Goal: Book appointment/travel/reservation

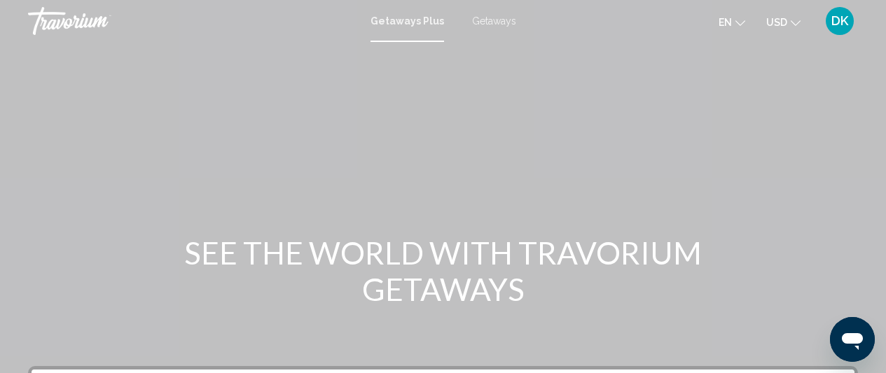
click at [486, 27] on div "Getaways Plus Getaways en English Español Français Italiano Português русский U…" at bounding box center [443, 20] width 886 height 29
click at [488, 19] on span "Getaways" at bounding box center [494, 20] width 44 height 11
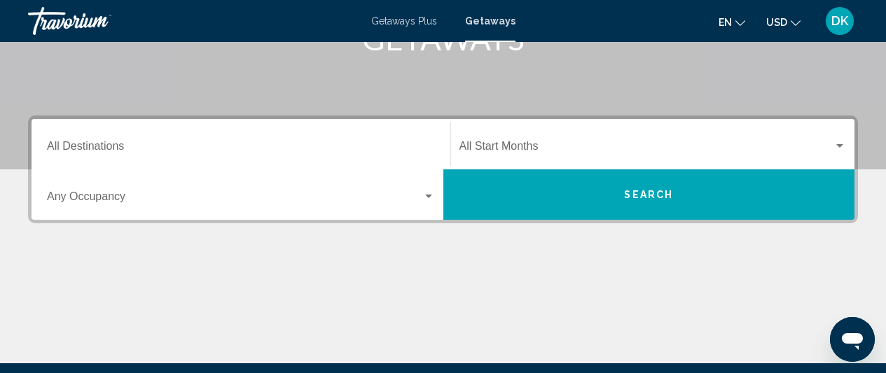
scroll to position [249, 0]
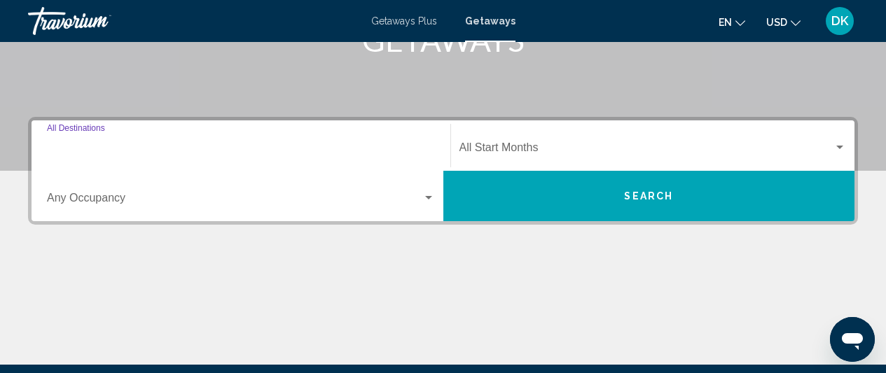
click at [291, 154] on input "Destination All Destinations" at bounding box center [241, 150] width 388 height 13
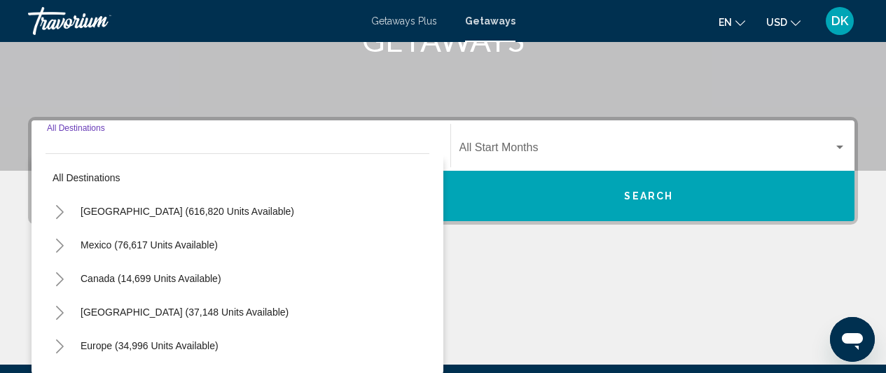
scroll to position [321, 0]
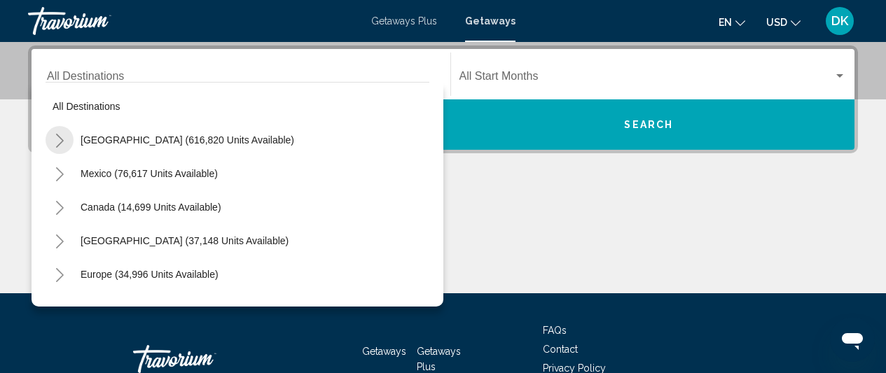
click at [57, 142] on icon "Toggle United States (616,820 units available)" at bounding box center [60, 141] width 11 height 14
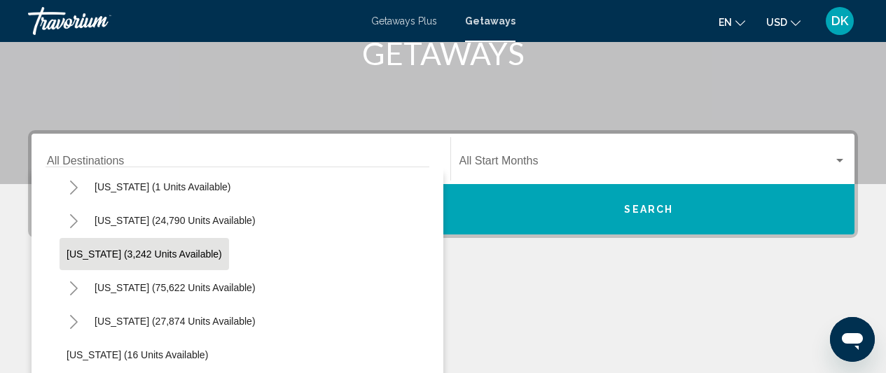
scroll to position [72, 0]
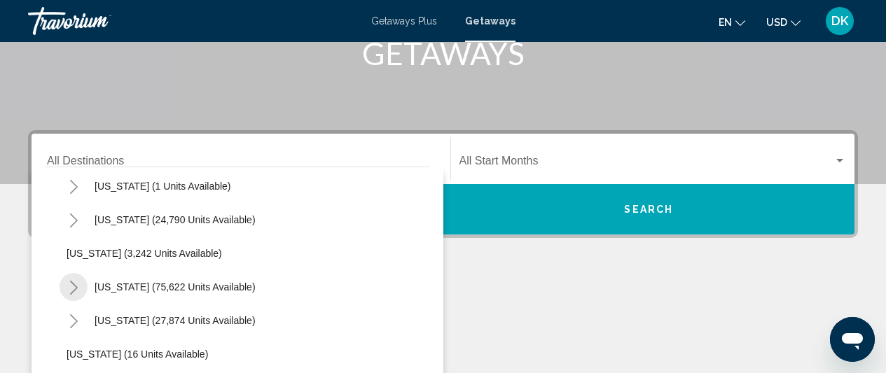
click at [69, 282] on icon "Toggle California (75,622 units available)" at bounding box center [74, 288] width 11 height 14
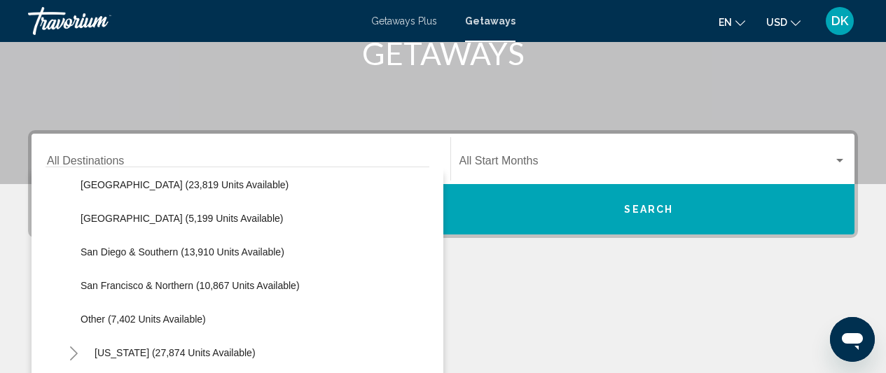
scroll to position [242, 0]
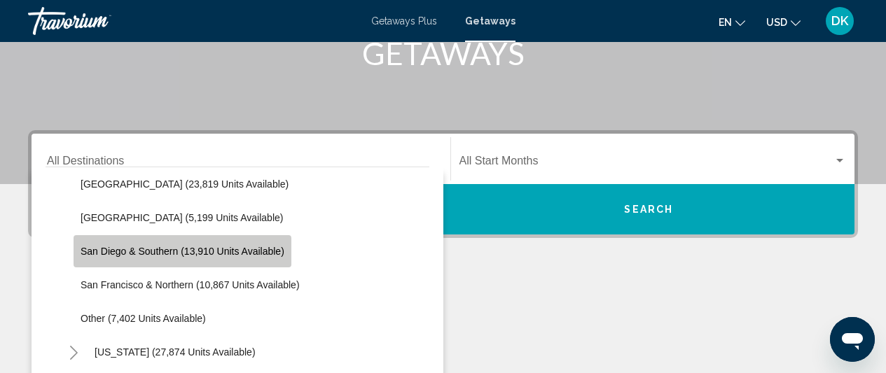
click at [146, 253] on span "San Diego & Southern (13,910 units available)" at bounding box center [183, 251] width 204 height 11
type input "**********"
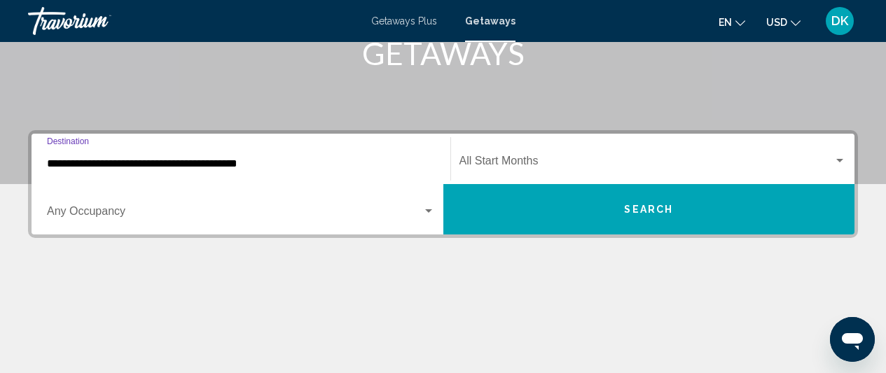
scroll to position [321, 0]
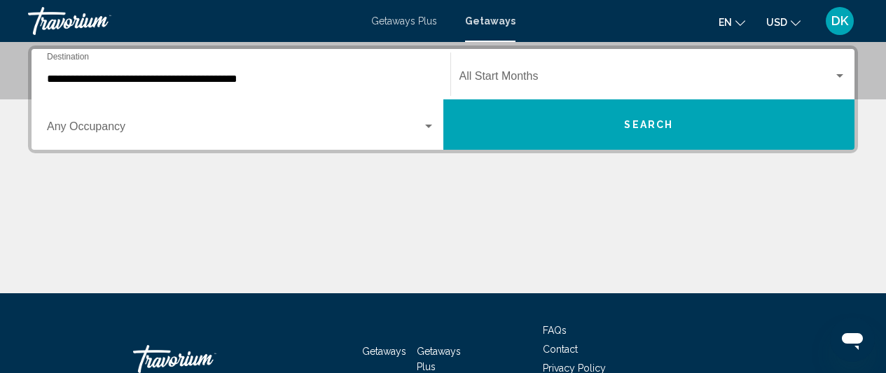
click at [181, 138] on div "Occupancy Any Occupancy" at bounding box center [241, 125] width 388 height 44
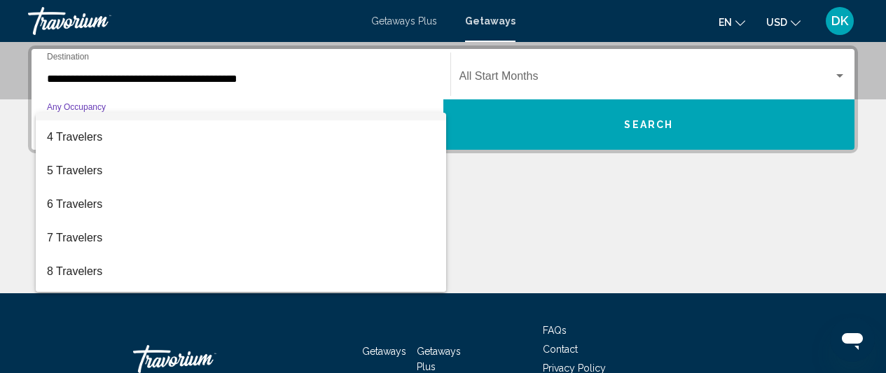
scroll to position [157, 0]
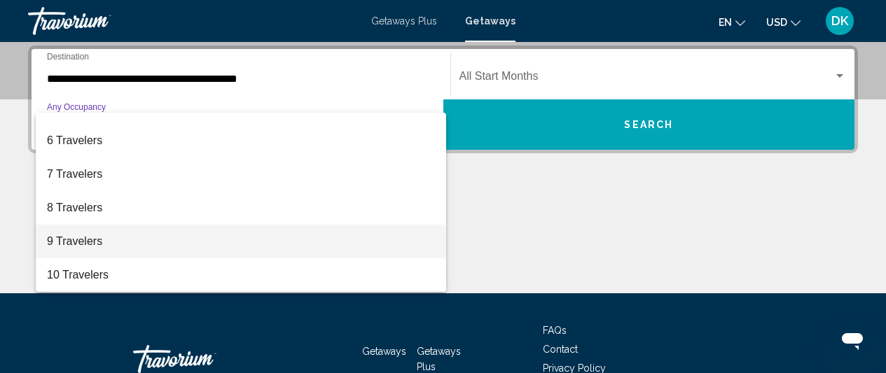
click at [153, 242] on span "9 Travelers" at bounding box center [241, 242] width 388 height 34
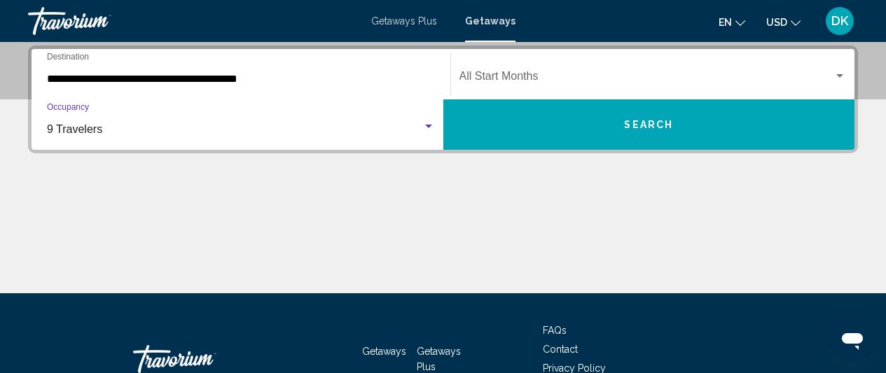
click at [584, 67] on div "Start Month All Start Months" at bounding box center [653, 75] width 387 height 44
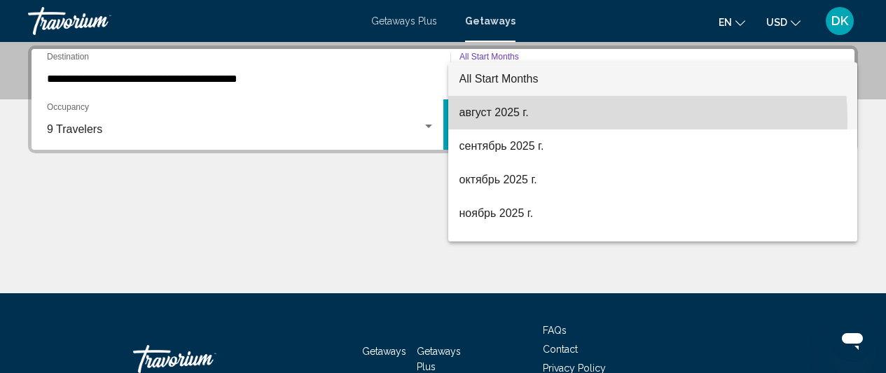
click at [537, 121] on span "август 2025 г." at bounding box center [653, 113] width 387 height 34
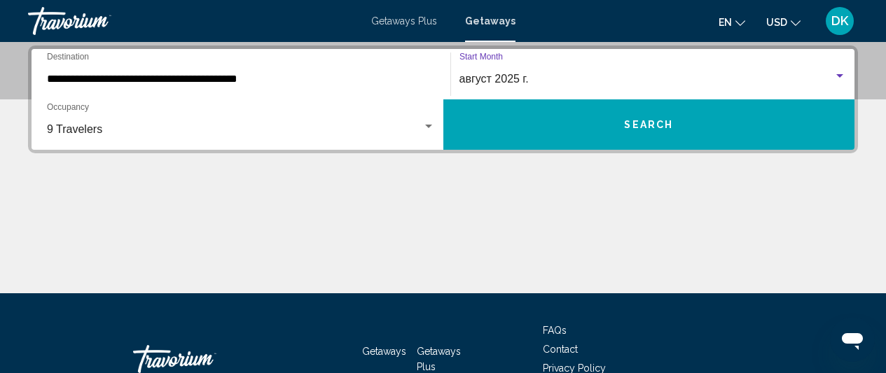
click at [550, 135] on button "Search" at bounding box center [650, 124] width 412 height 50
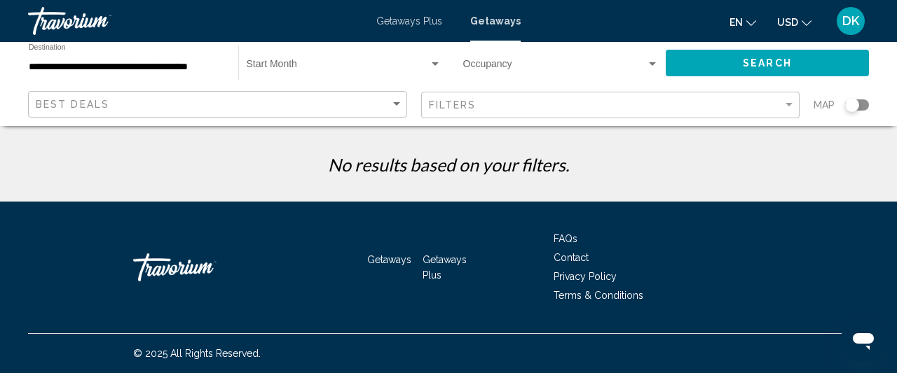
click at [145, 69] on input "**********" at bounding box center [126, 67] width 195 height 11
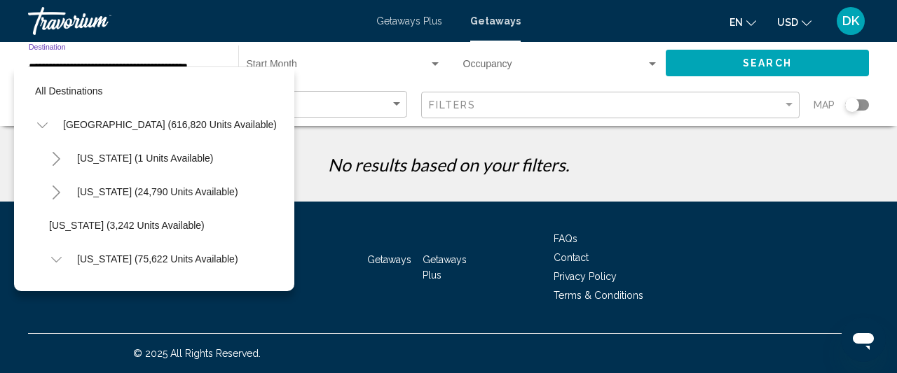
scroll to position [224, 4]
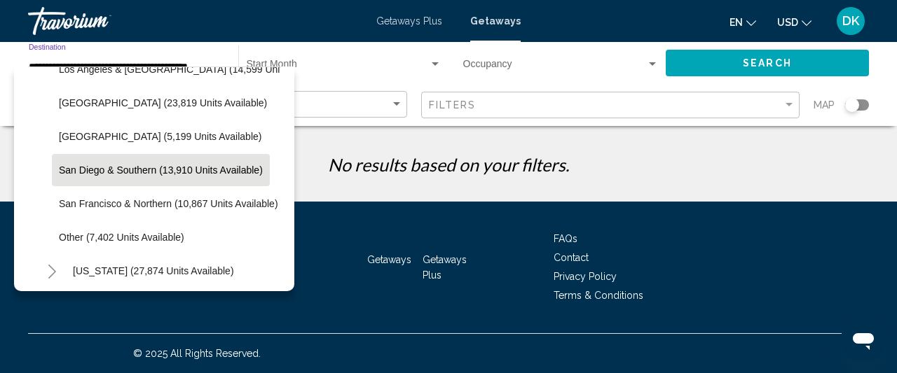
click at [423, 78] on div "Start Month All Start Months" at bounding box center [344, 63] width 195 height 39
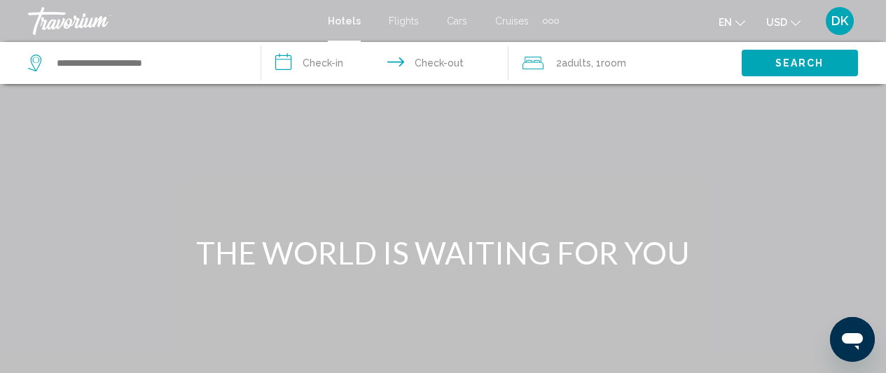
click at [547, 23] on div "Extra navigation items" at bounding box center [551, 21] width 16 height 21
click at [610, 21] on div "en English Español Français Italiano Português русский USD USD ($) MXN (Mex$) C…" at bounding box center [716, 20] width 286 height 29
click at [554, 20] on div "Extra navigation items" at bounding box center [556, 21] width 5 height 5
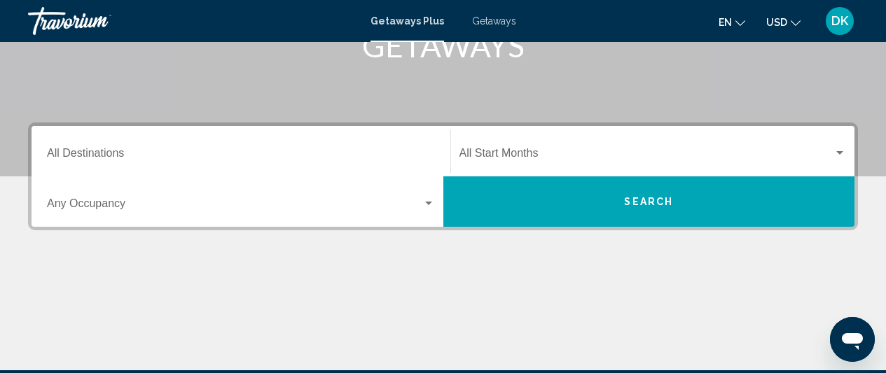
scroll to position [247, 0]
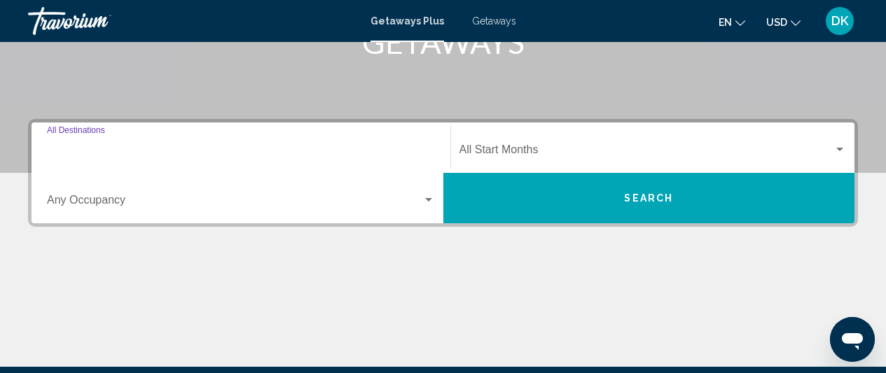
click at [352, 155] on input "Destination All Destinations" at bounding box center [241, 152] width 388 height 13
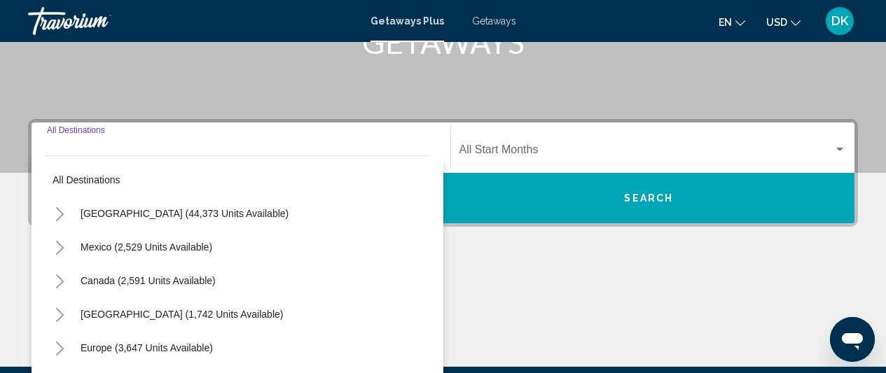
scroll to position [321, 0]
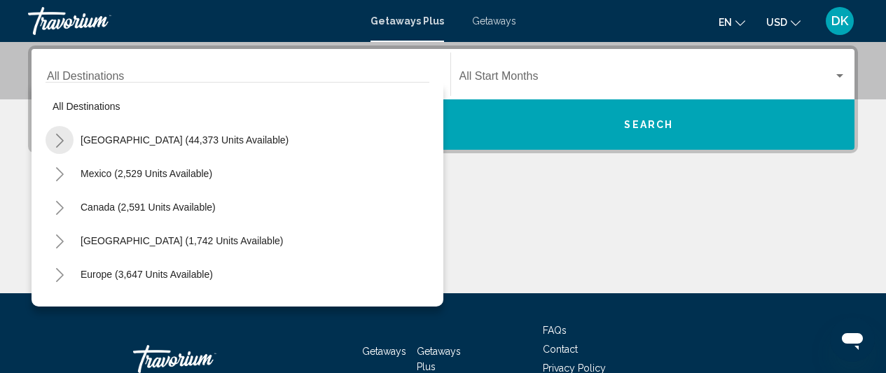
click at [58, 134] on icon "Toggle United States (44,373 units available)" at bounding box center [60, 141] width 11 height 14
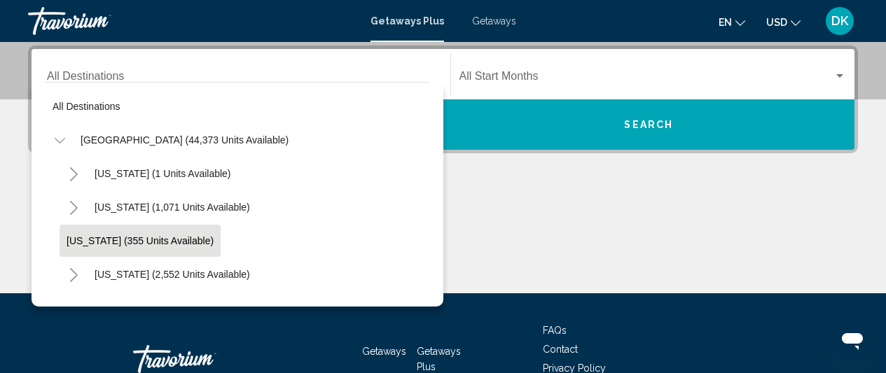
scroll to position [174, 0]
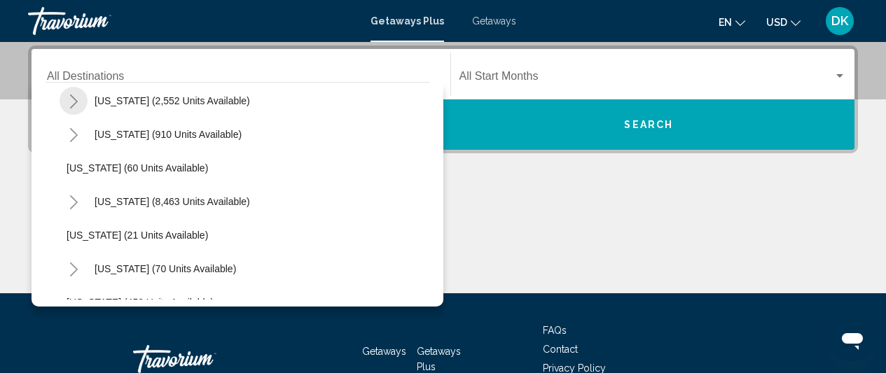
click at [73, 102] on icon "Toggle California (2,552 units available)" at bounding box center [74, 102] width 11 height 14
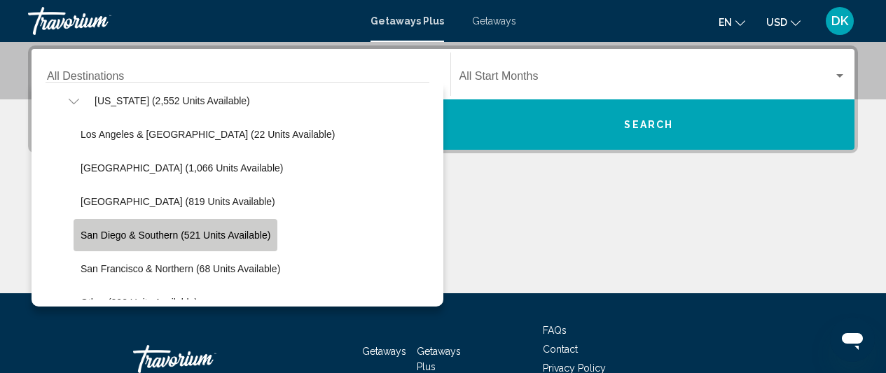
click at [116, 235] on span "San Diego & Southern (521 units available)" at bounding box center [176, 235] width 190 height 11
type input "**********"
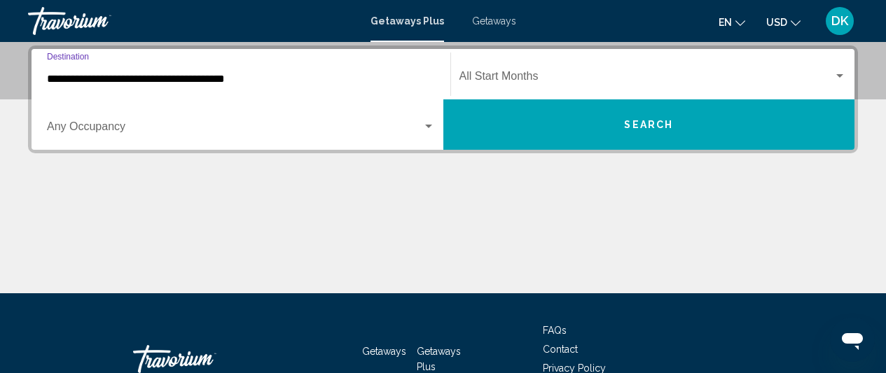
click at [222, 131] on span "Search widget" at bounding box center [235, 129] width 376 height 13
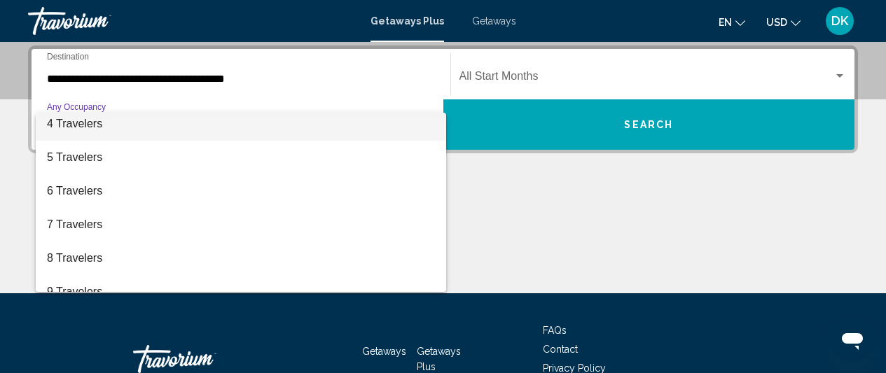
scroll to position [157, 0]
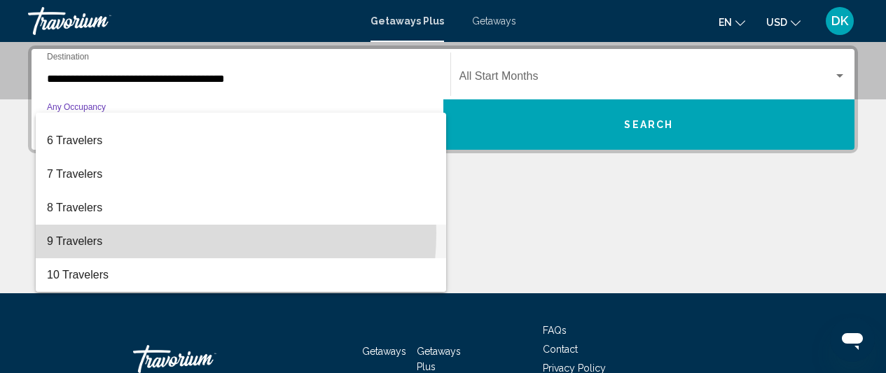
click at [161, 233] on span "9 Travelers" at bounding box center [241, 242] width 388 height 34
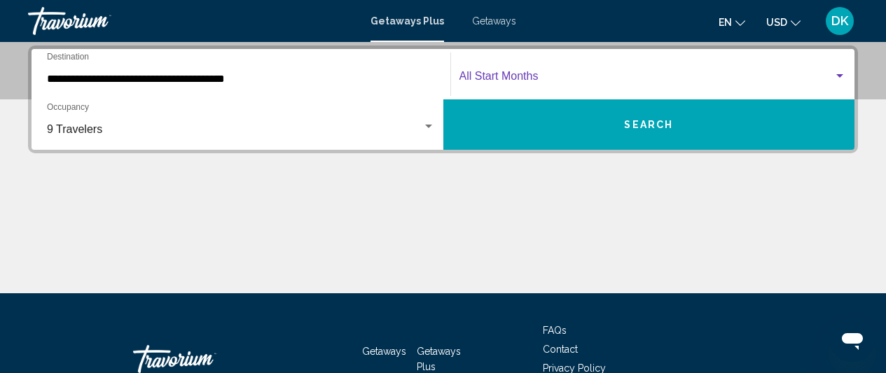
click at [493, 73] on span "Search widget" at bounding box center [647, 79] width 375 height 13
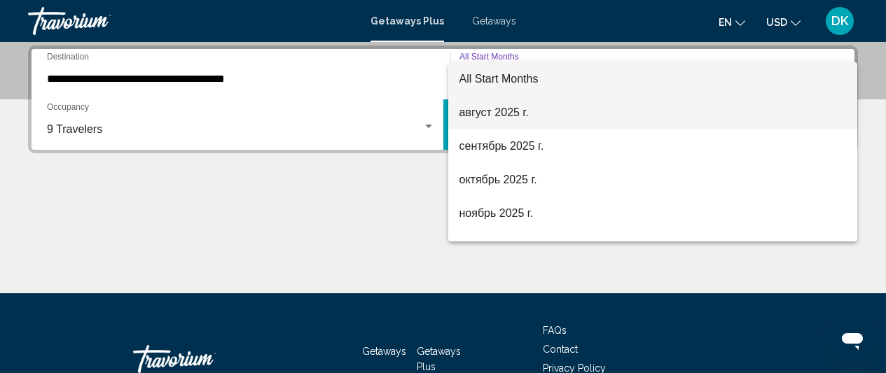
click at [492, 103] on span "август 2025 г." at bounding box center [653, 113] width 387 height 34
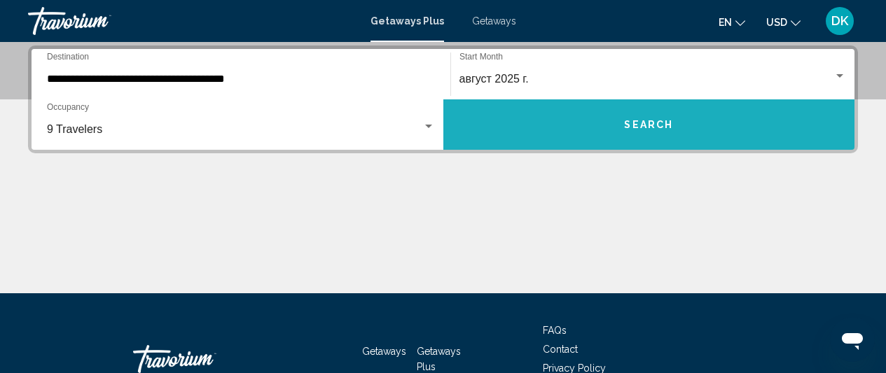
click at [492, 103] on button "Search" at bounding box center [650, 124] width 412 height 50
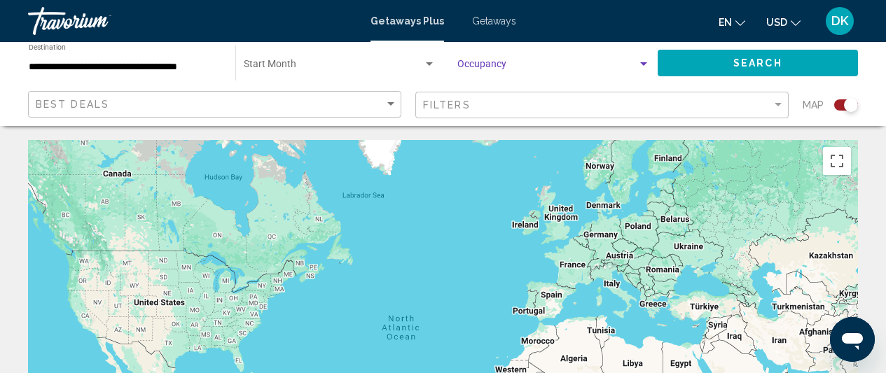
click at [514, 67] on span "Search widget" at bounding box center [548, 67] width 180 height 11
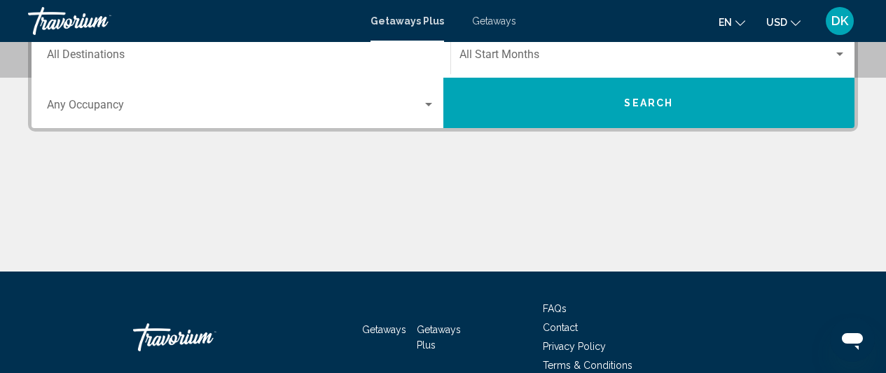
scroll to position [204, 0]
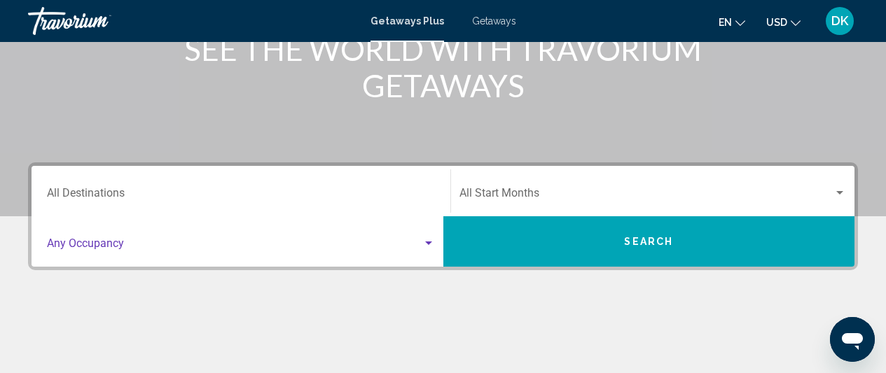
drag, startPoint x: 279, startPoint y: 247, endPoint x: 199, endPoint y: 240, distance: 80.2
click at [199, 240] on span "Search widget" at bounding box center [235, 246] width 376 height 13
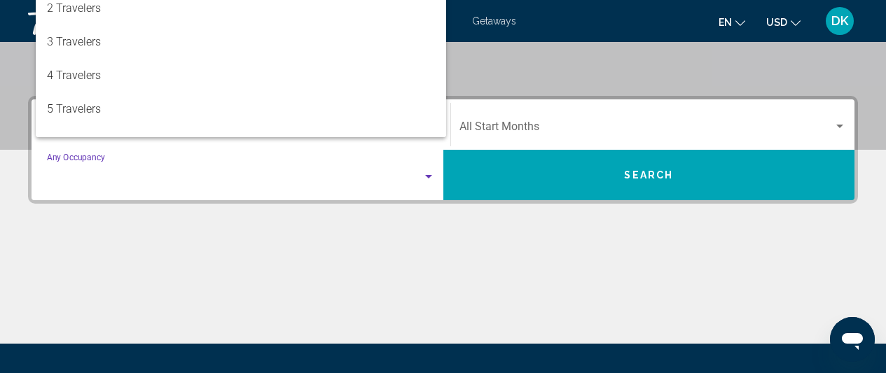
scroll to position [321, 0]
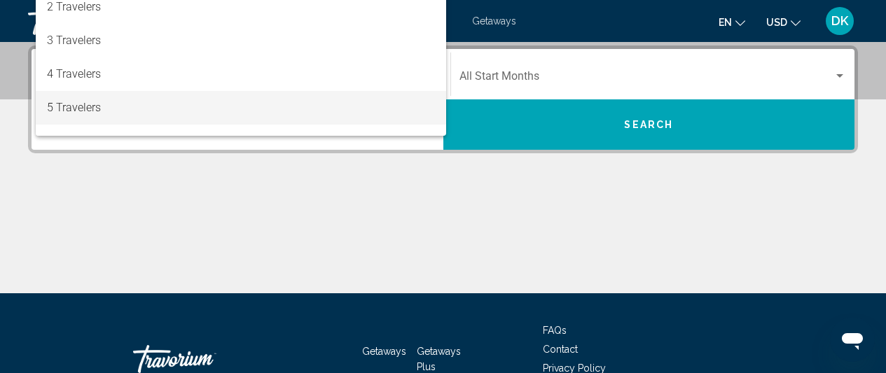
click at [149, 110] on span "5 Travelers" at bounding box center [241, 108] width 388 height 34
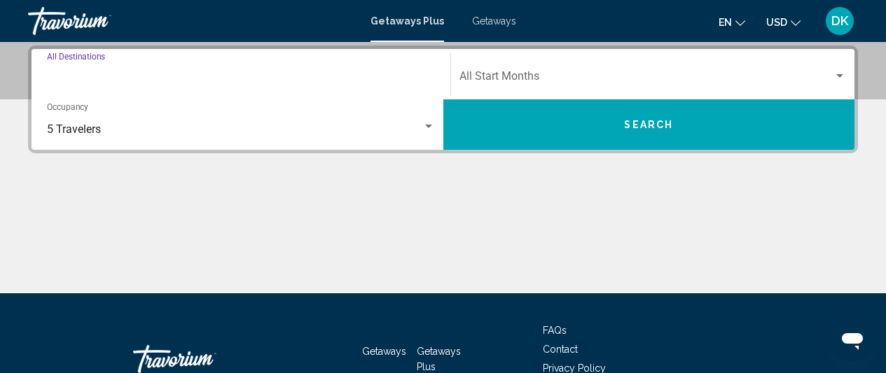
click at [153, 73] on input "Destination All Destinations" at bounding box center [241, 79] width 388 height 13
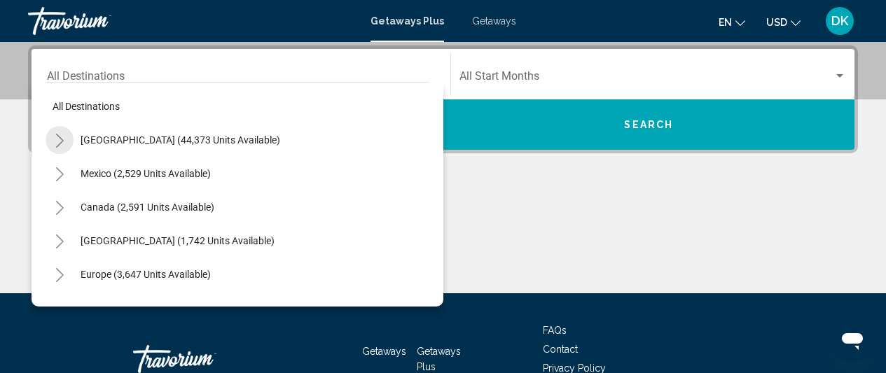
click at [57, 139] on icon "Toggle United States (44,373 units available)" at bounding box center [60, 141] width 11 height 14
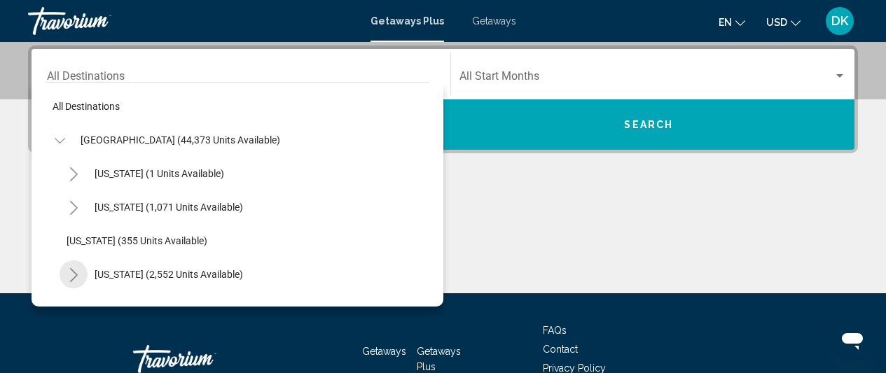
click at [78, 277] on icon "Toggle California (2,552 units available)" at bounding box center [74, 275] width 11 height 14
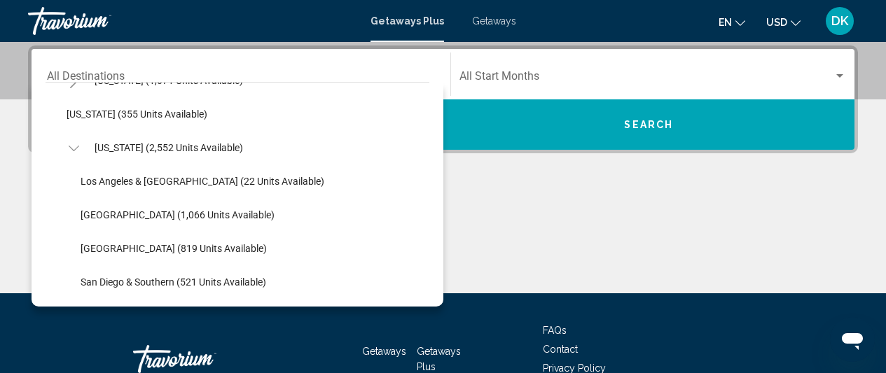
scroll to position [128, 0]
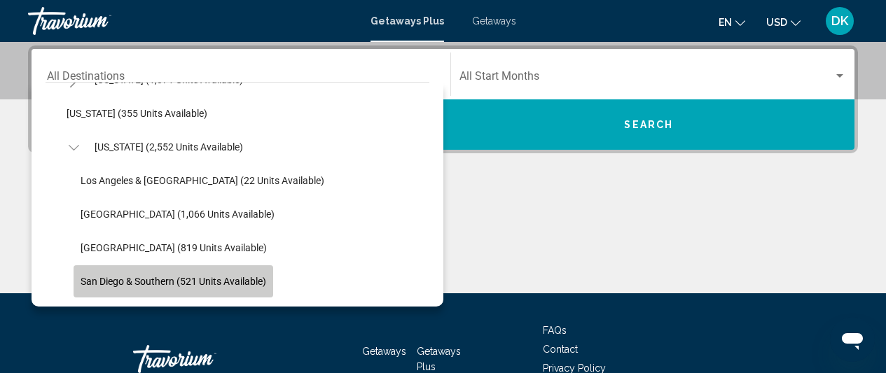
click at [129, 289] on button "San Diego & Southern (521 units available)" at bounding box center [174, 282] width 200 height 32
type input "**********"
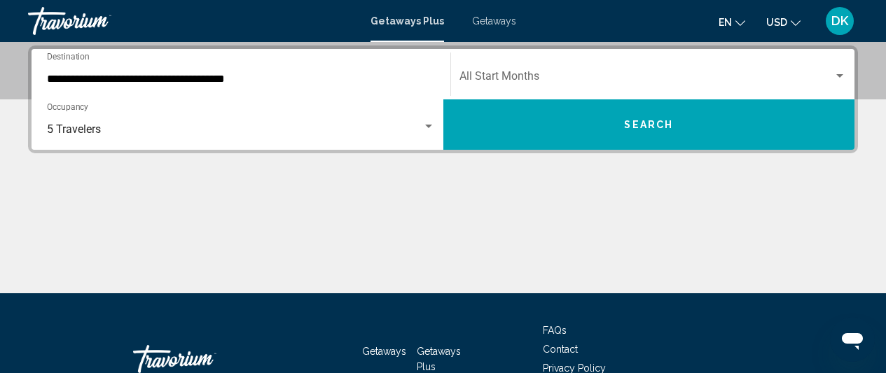
click at [505, 64] on div "Start Month All Start Months" at bounding box center [653, 75] width 387 height 44
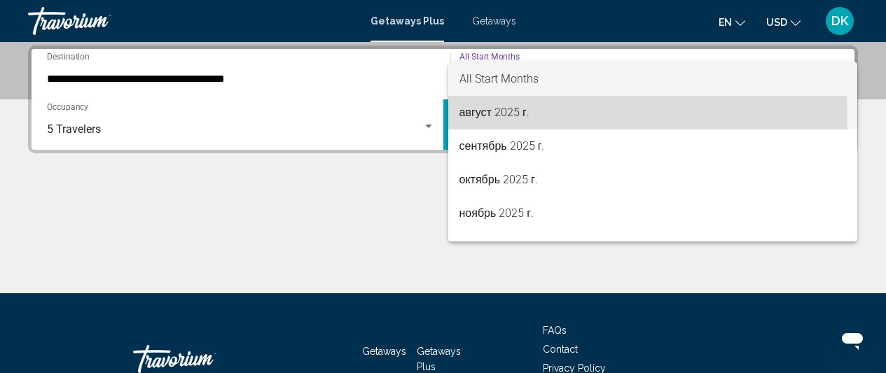
click at [481, 116] on span "август 2025 г." at bounding box center [653, 113] width 387 height 34
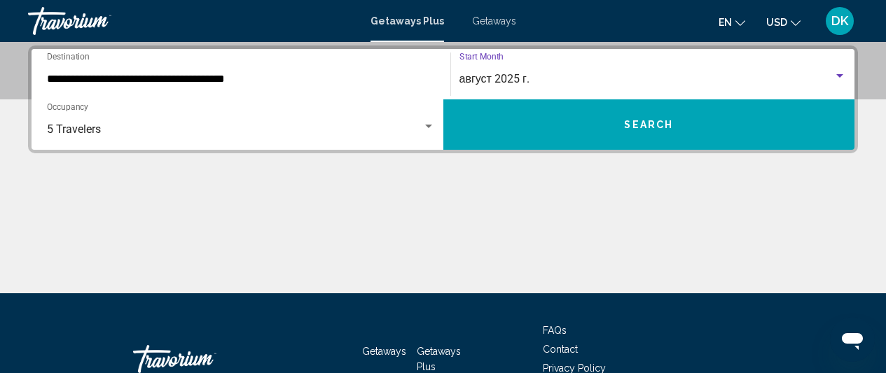
click at [483, 123] on button "Search" at bounding box center [650, 124] width 412 height 50
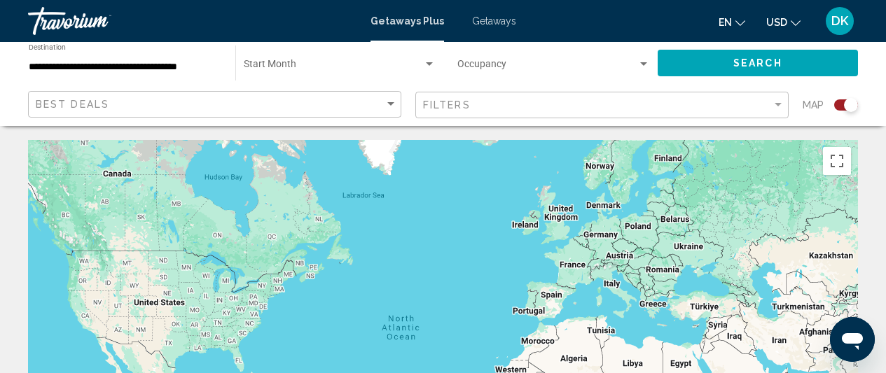
click at [488, 26] on span "Getaways" at bounding box center [494, 20] width 44 height 11
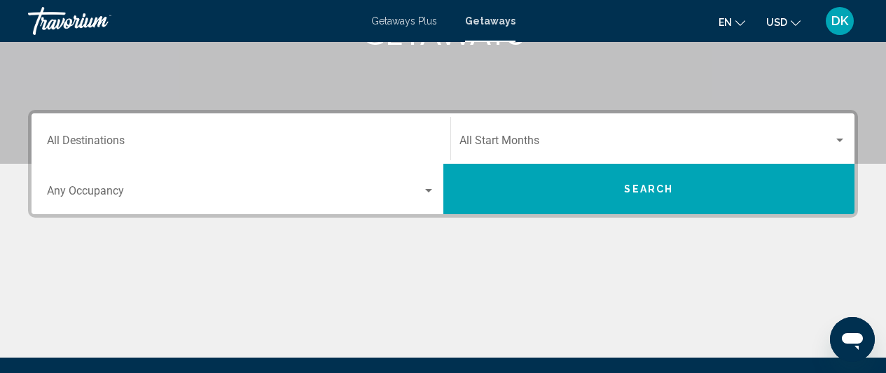
scroll to position [254, 0]
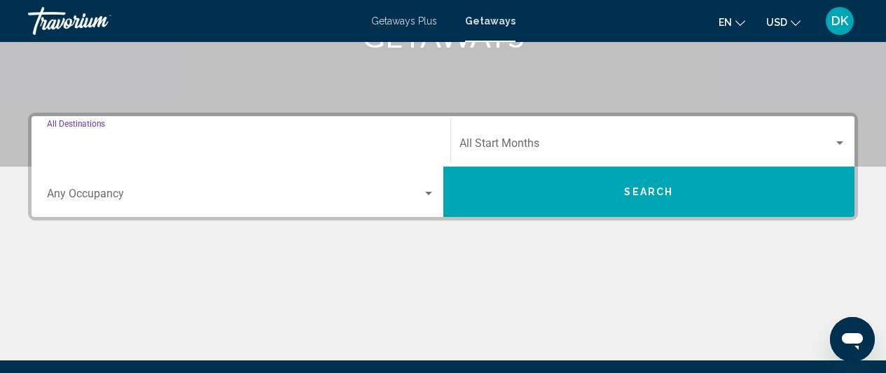
drag, startPoint x: 263, startPoint y: 140, endPoint x: 153, endPoint y: 191, distance: 121.3
click at [153, 191] on span "Search widget" at bounding box center [235, 197] width 376 height 13
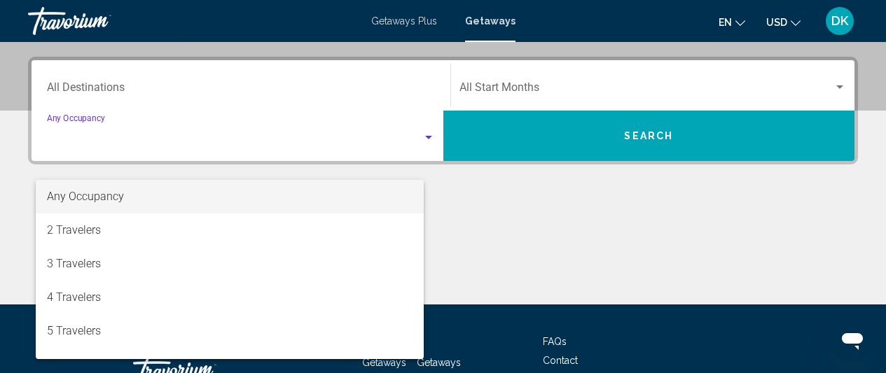
scroll to position [321, 0]
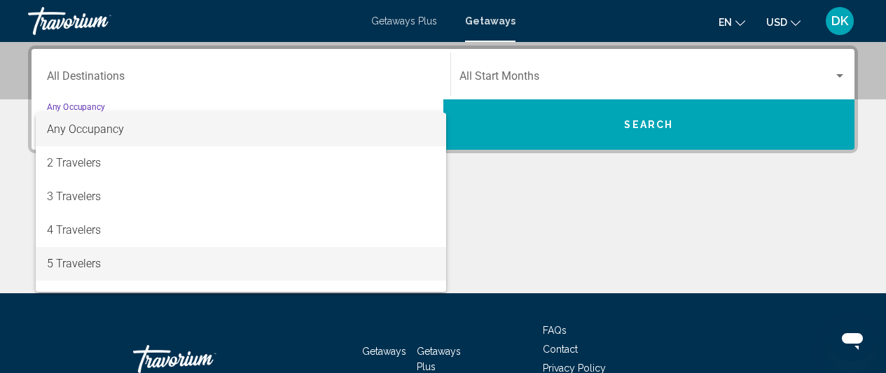
click at [152, 250] on span "5 Travelers" at bounding box center [241, 264] width 388 height 34
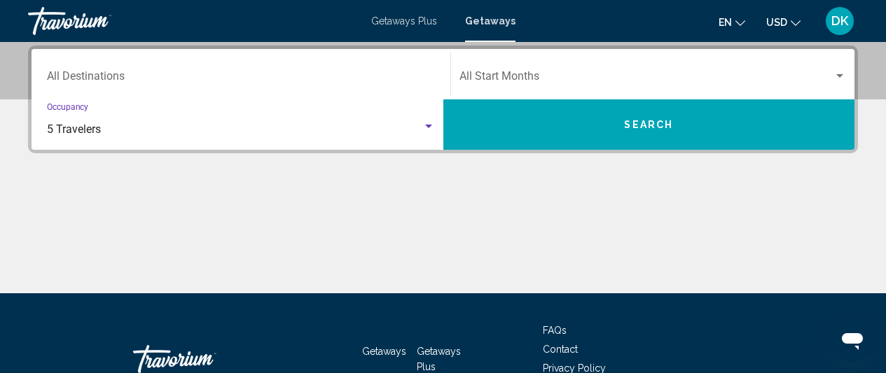
click at [178, 70] on div "Destination All Destinations" at bounding box center [241, 75] width 388 height 44
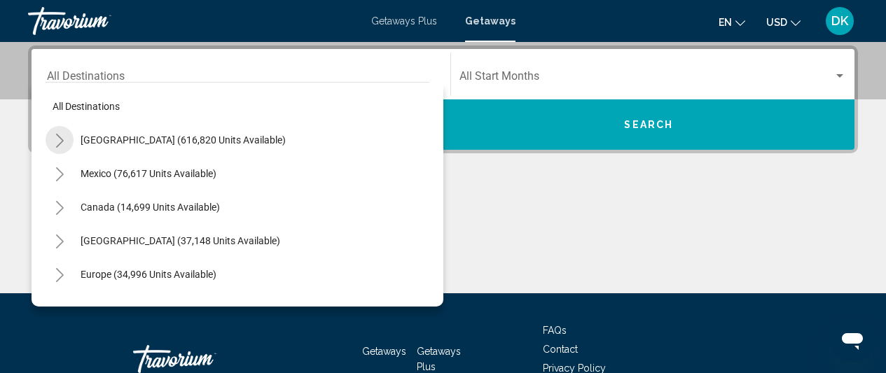
click at [61, 142] on icon "Toggle United States (616,820 units available)" at bounding box center [60, 141] width 8 height 14
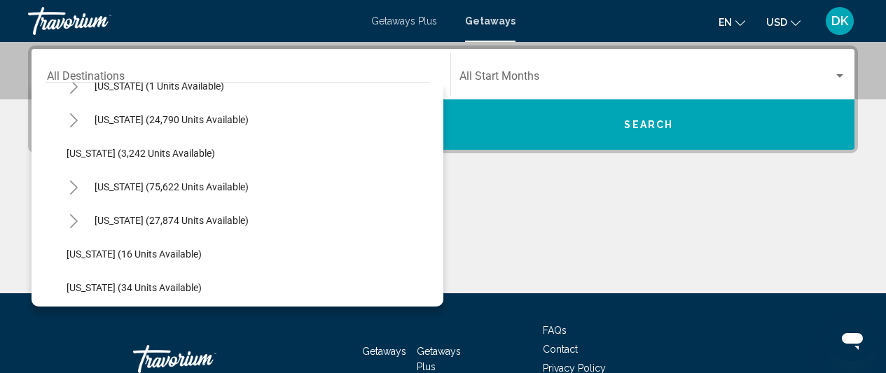
scroll to position [102, 0]
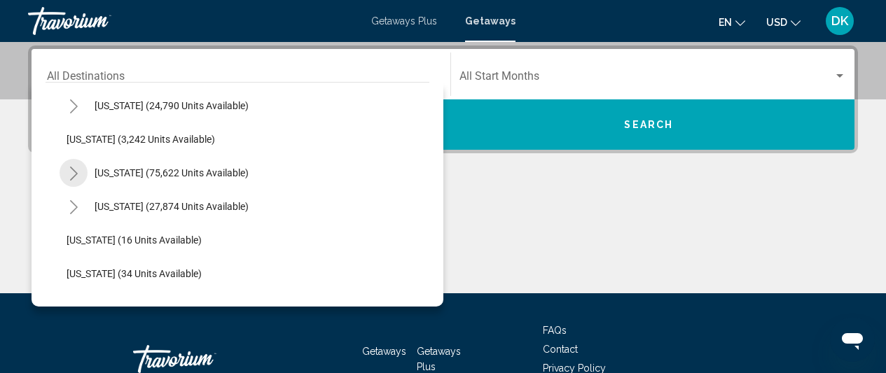
click at [74, 173] on icon "Toggle California (75,622 units available)" at bounding box center [74, 174] width 11 height 14
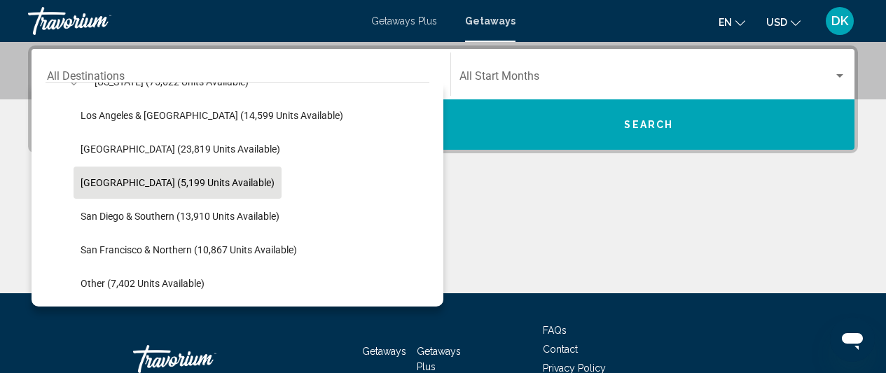
scroll to position [193, 0]
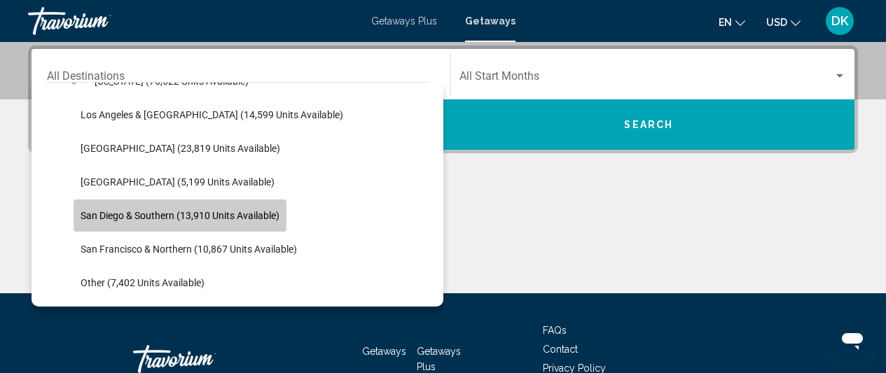
click at [162, 219] on span "San Diego & Southern (13,910 units available)" at bounding box center [180, 215] width 199 height 11
type input "**********"
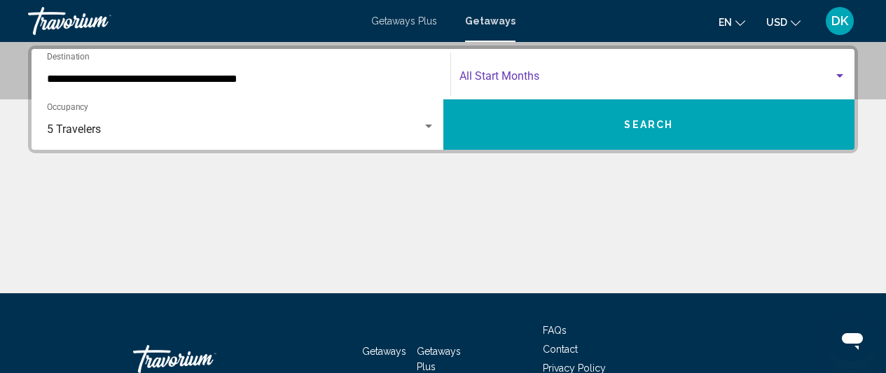
click at [509, 82] on span "Search widget" at bounding box center [647, 79] width 375 height 13
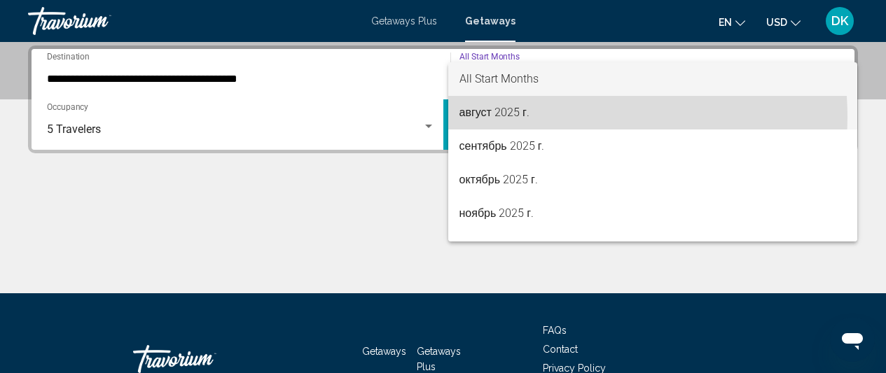
click at [480, 118] on span "август 2025 г." at bounding box center [653, 113] width 387 height 34
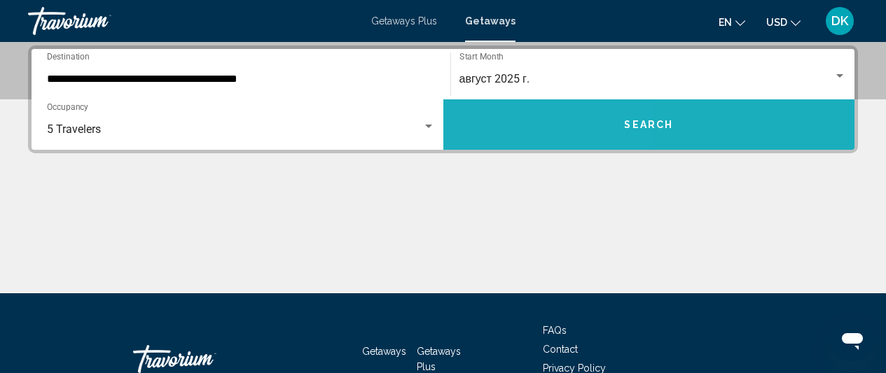
click at [488, 137] on button "Search" at bounding box center [650, 124] width 412 height 50
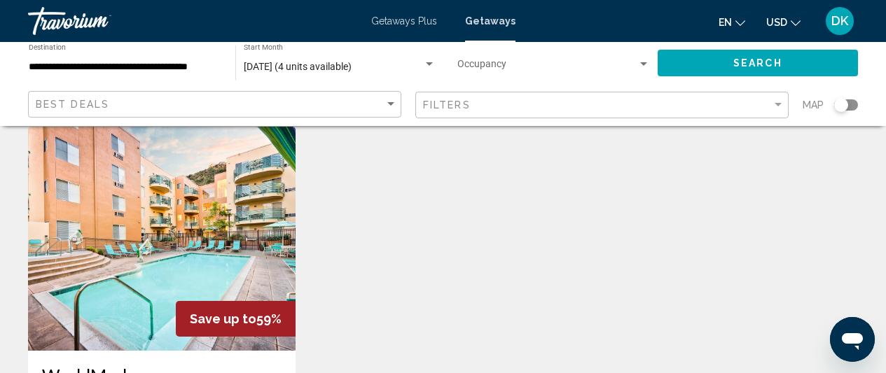
scroll to position [62, 0]
